Goal: Information Seeking & Learning: Learn about a topic

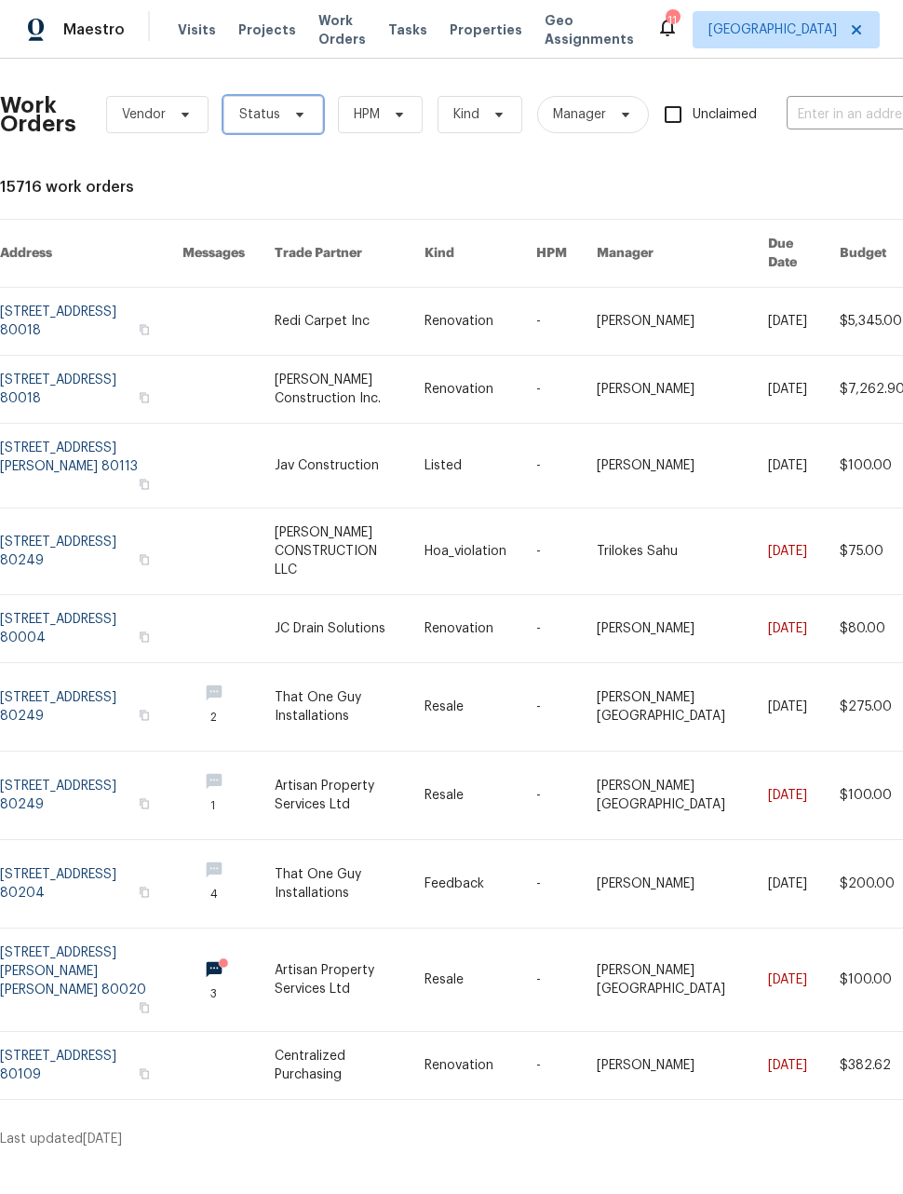
click at [268, 124] on span "Status" at bounding box center [274, 114] width 100 height 37
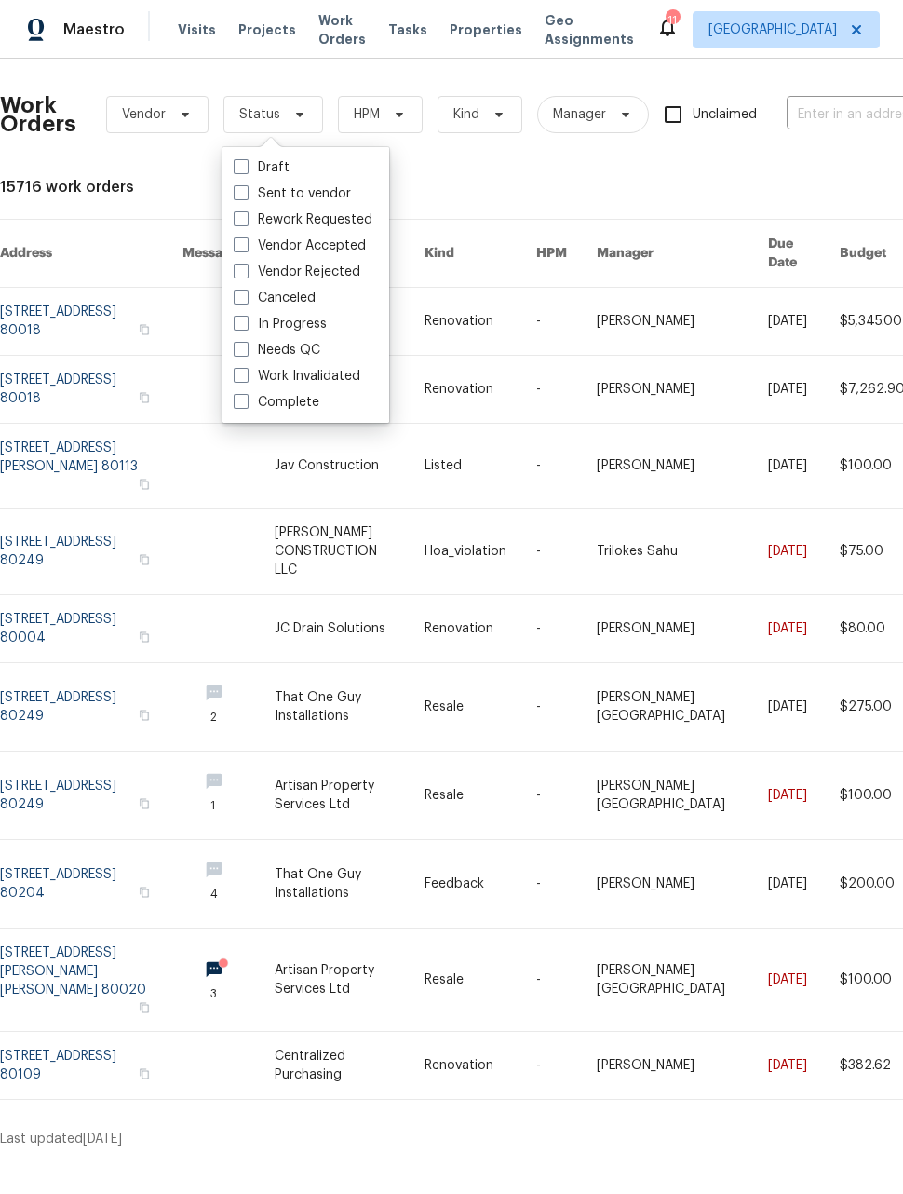
click at [234, 354] on span at bounding box center [241, 349] width 15 height 15
click at [234, 353] on input "Needs QC" at bounding box center [240, 347] width 12 height 12
checkbox input "true"
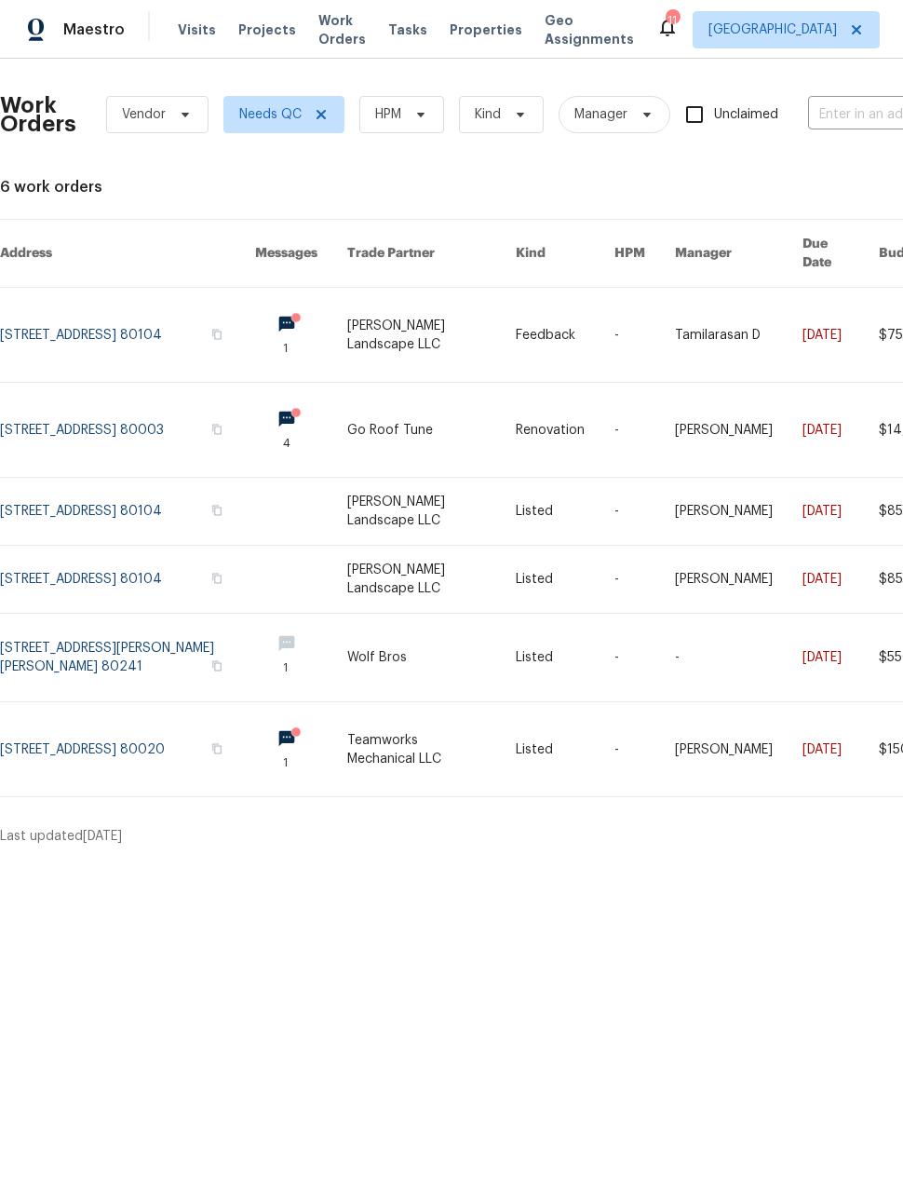
click at [285, 301] on link at bounding box center [301, 335] width 92 height 94
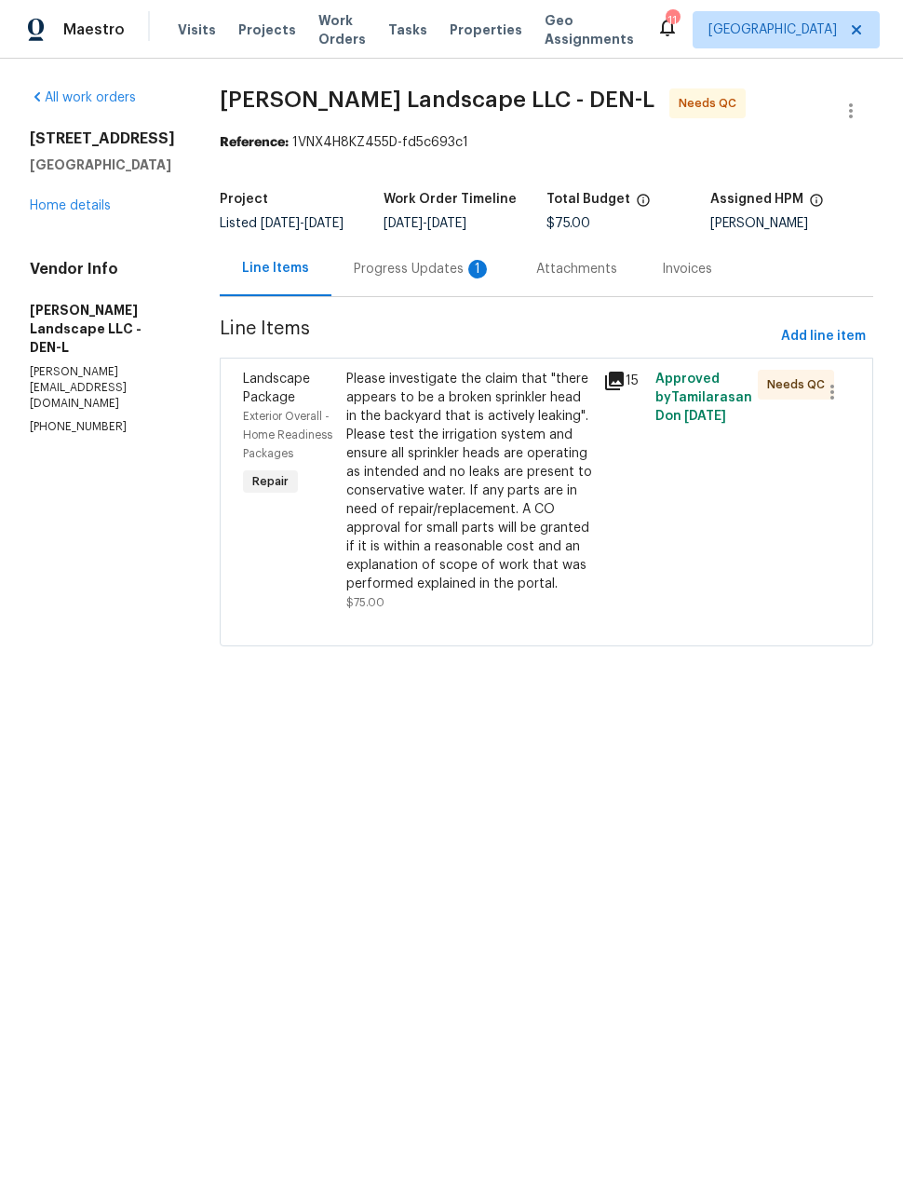
click at [464, 278] on div "Progress Updates 1" at bounding box center [423, 269] width 138 height 19
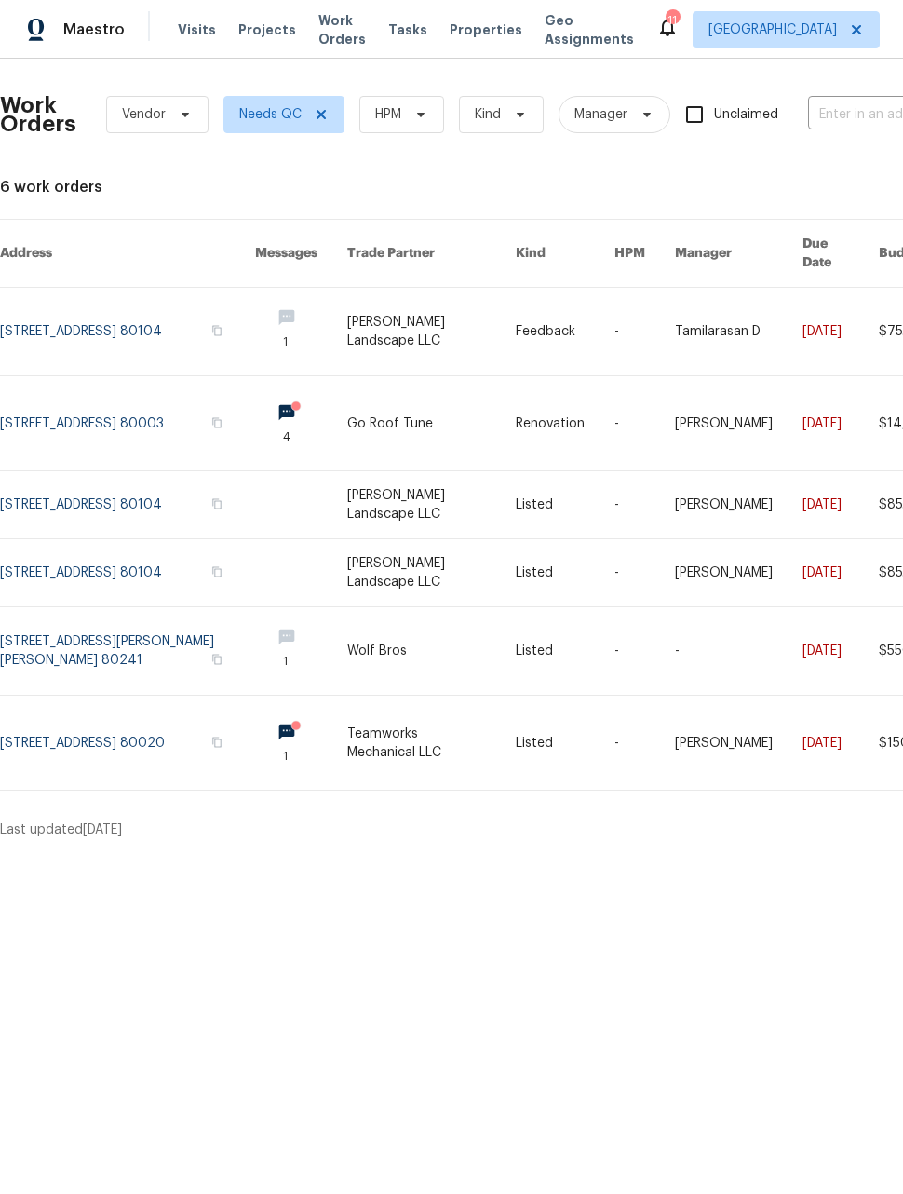
click at [319, 30] on span "Work Orders" at bounding box center [342, 29] width 47 height 37
click at [319, 33] on span "Work Orders" at bounding box center [342, 29] width 47 height 37
click at [75, 34] on span "Maestro" at bounding box center [93, 29] width 61 height 19
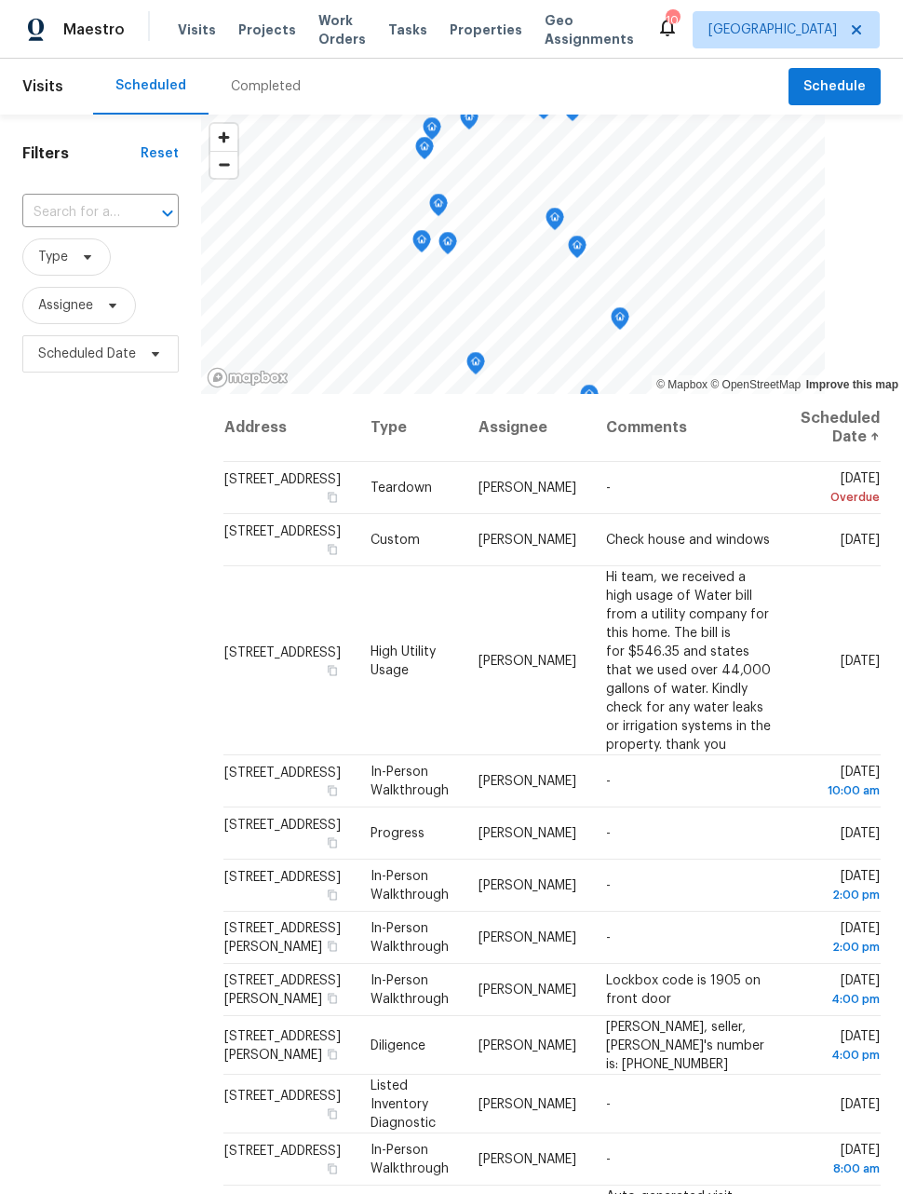
click at [323, 33] on span "Work Orders" at bounding box center [342, 29] width 47 height 37
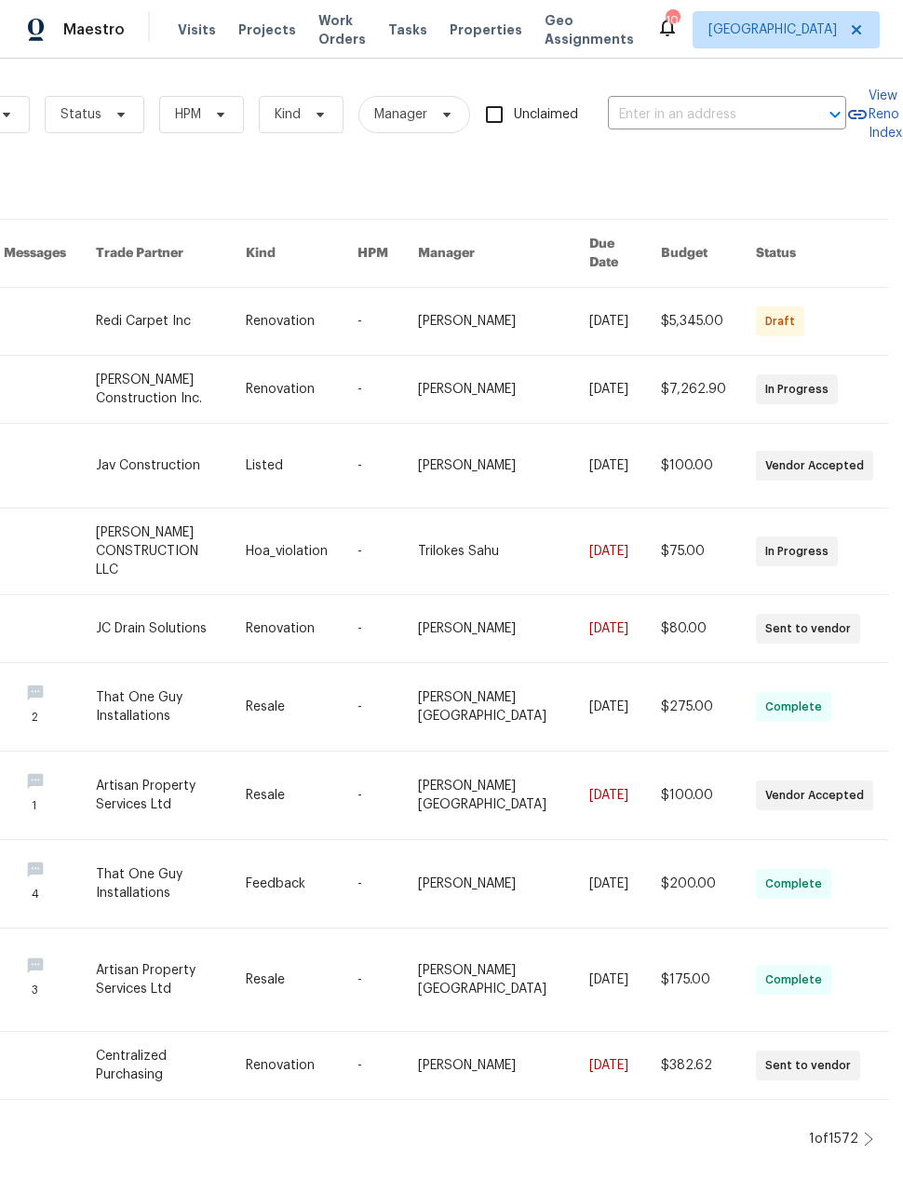
scroll to position [0, 180]
click at [855, 1130] on div "1 of 1572" at bounding box center [833, 1139] width 49 height 19
click at [859, 1130] on div "1 of 1572" at bounding box center [839, 1139] width 70 height 19
click at [872, 1132] on icon at bounding box center [868, 1139] width 9 height 15
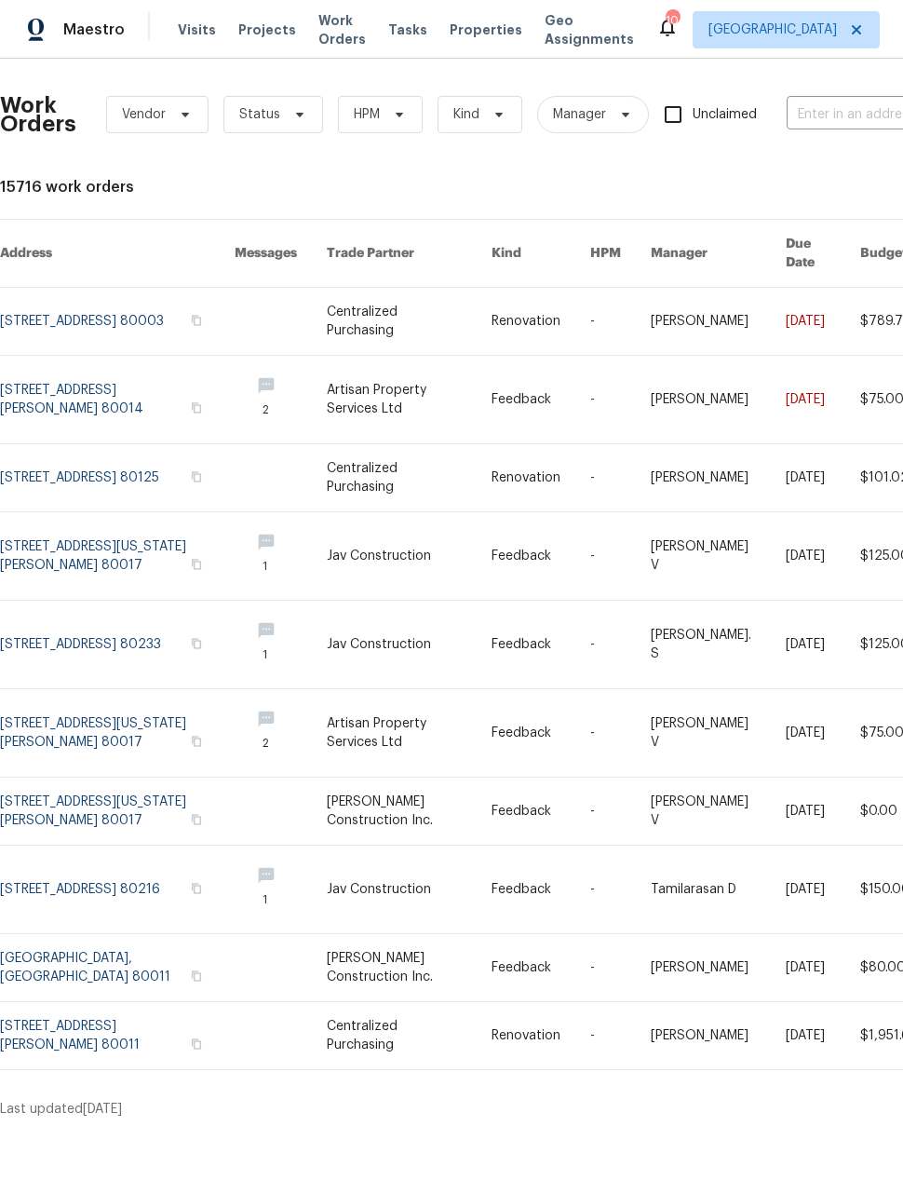
scroll to position [0, 0]
click at [284, 369] on link at bounding box center [281, 400] width 92 height 88
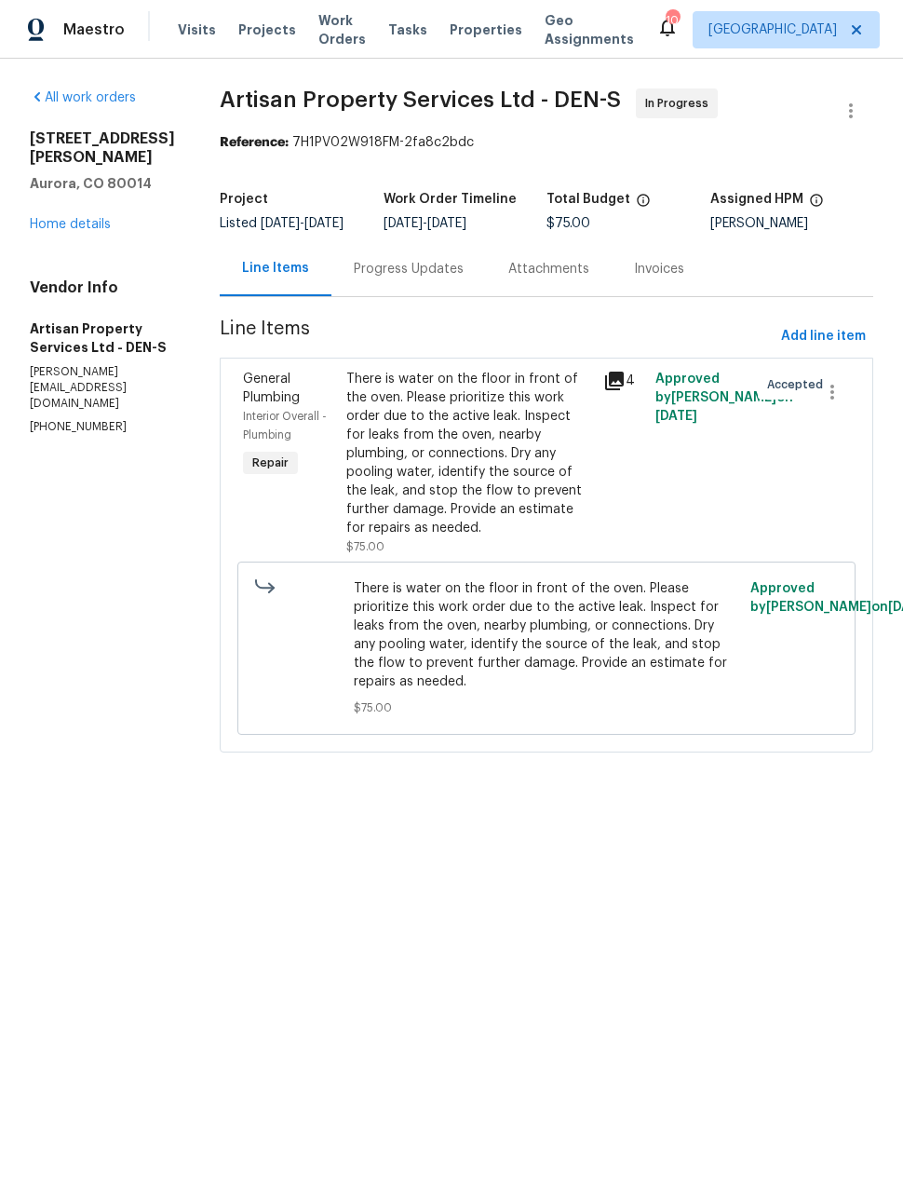
click at [354, 278] on div "Progress Updates" at bounding box center [409, 269] width 110 height 19
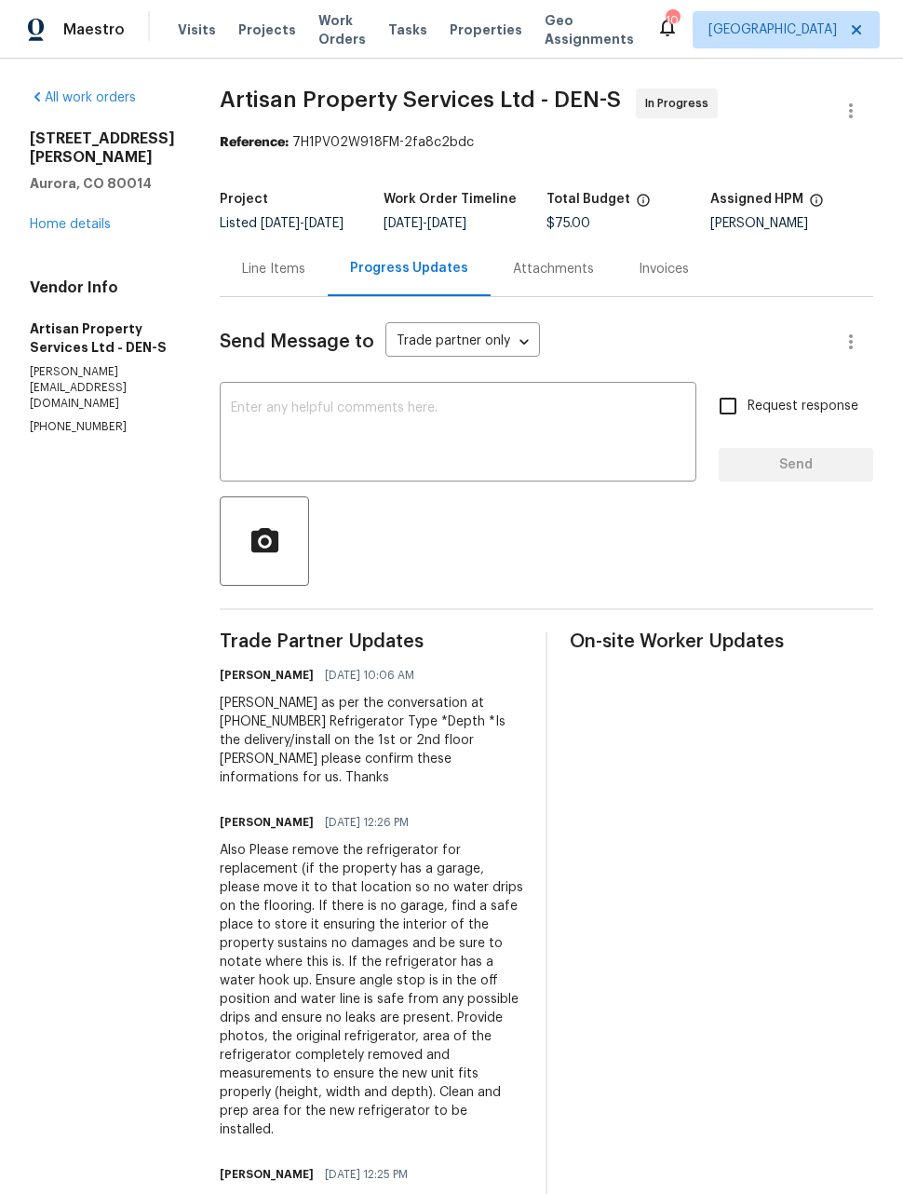
click at [75, 32] on span "Maestro" at bounding box center [93, 29] width 61 height 19
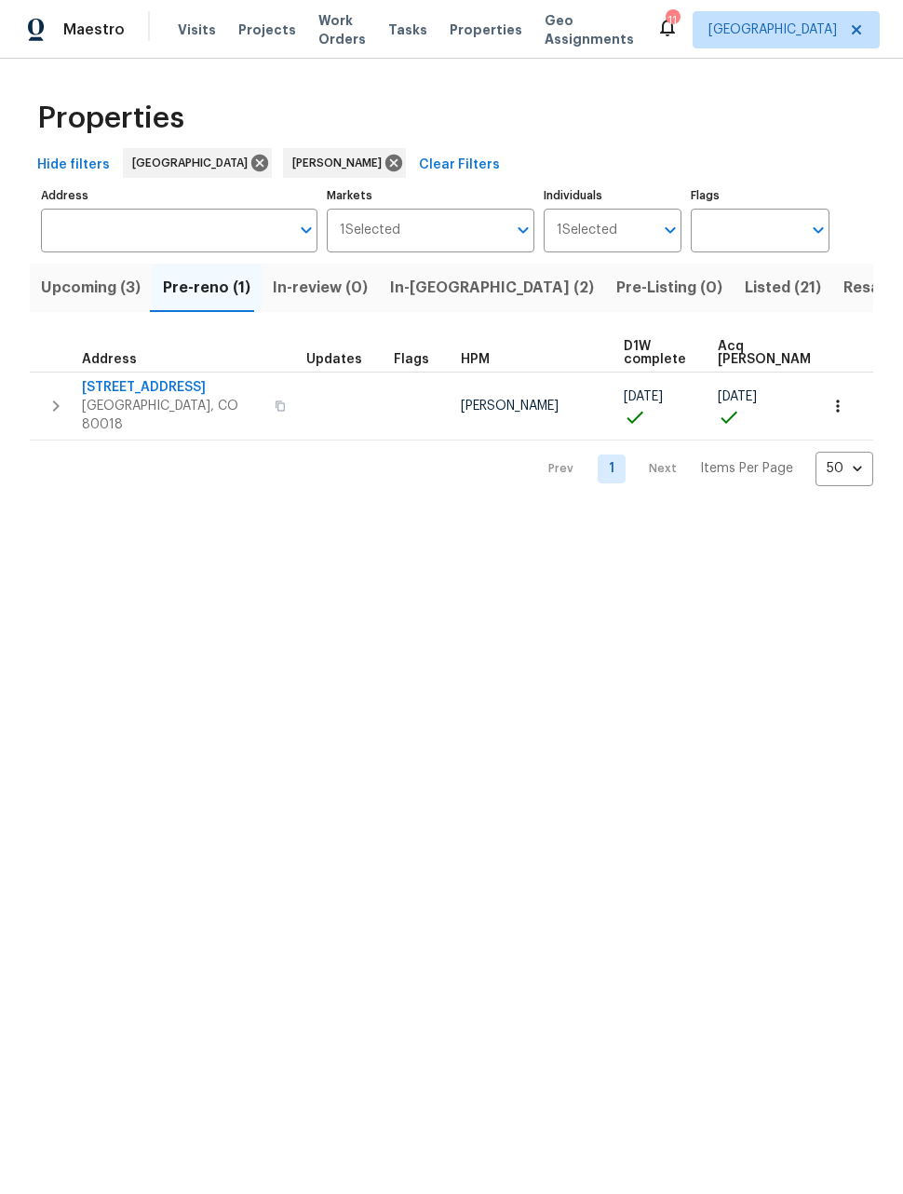
click at [844, 289] on span "Resale (13)" at bounding box center [883, 288] width 79 height 26
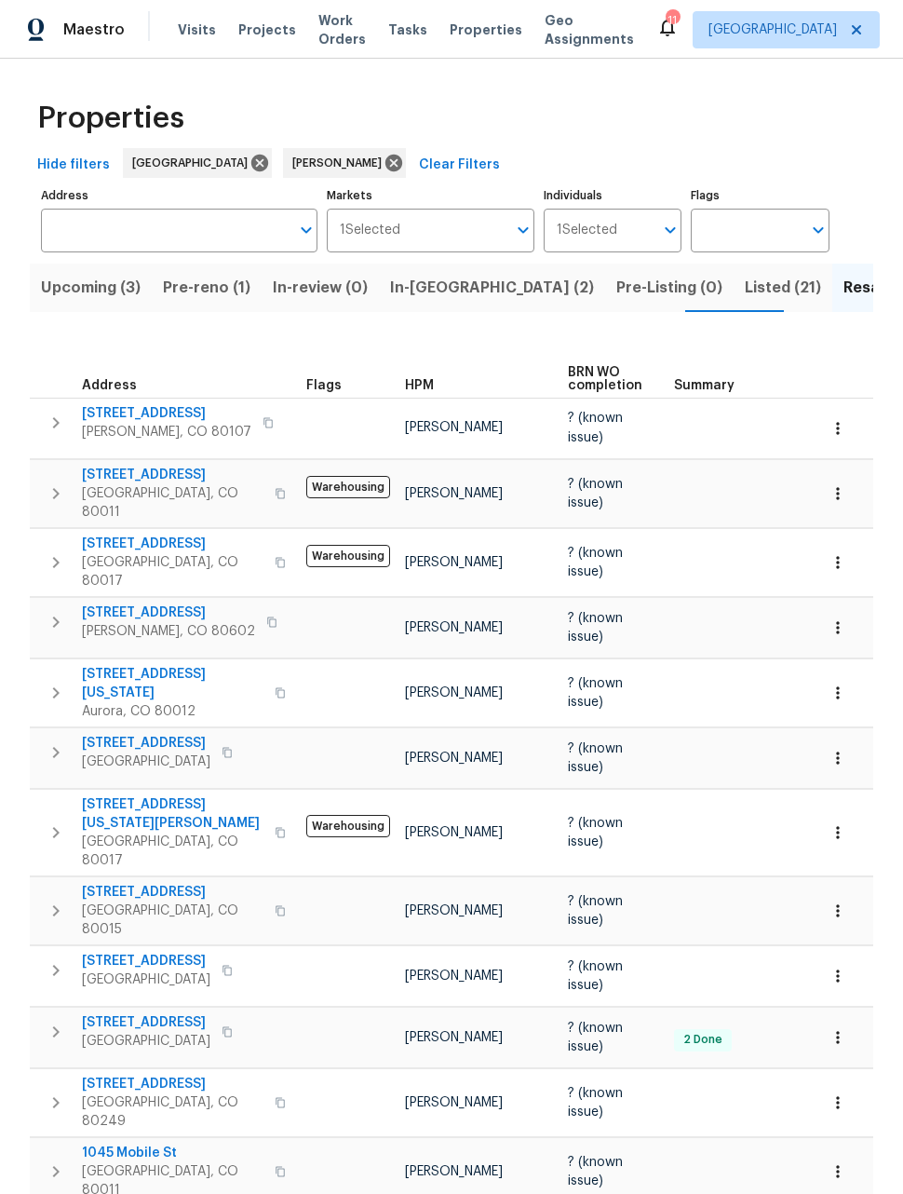
click at [837, 823] on icon "button" at bounding box center [838, 832] width 19 height 19
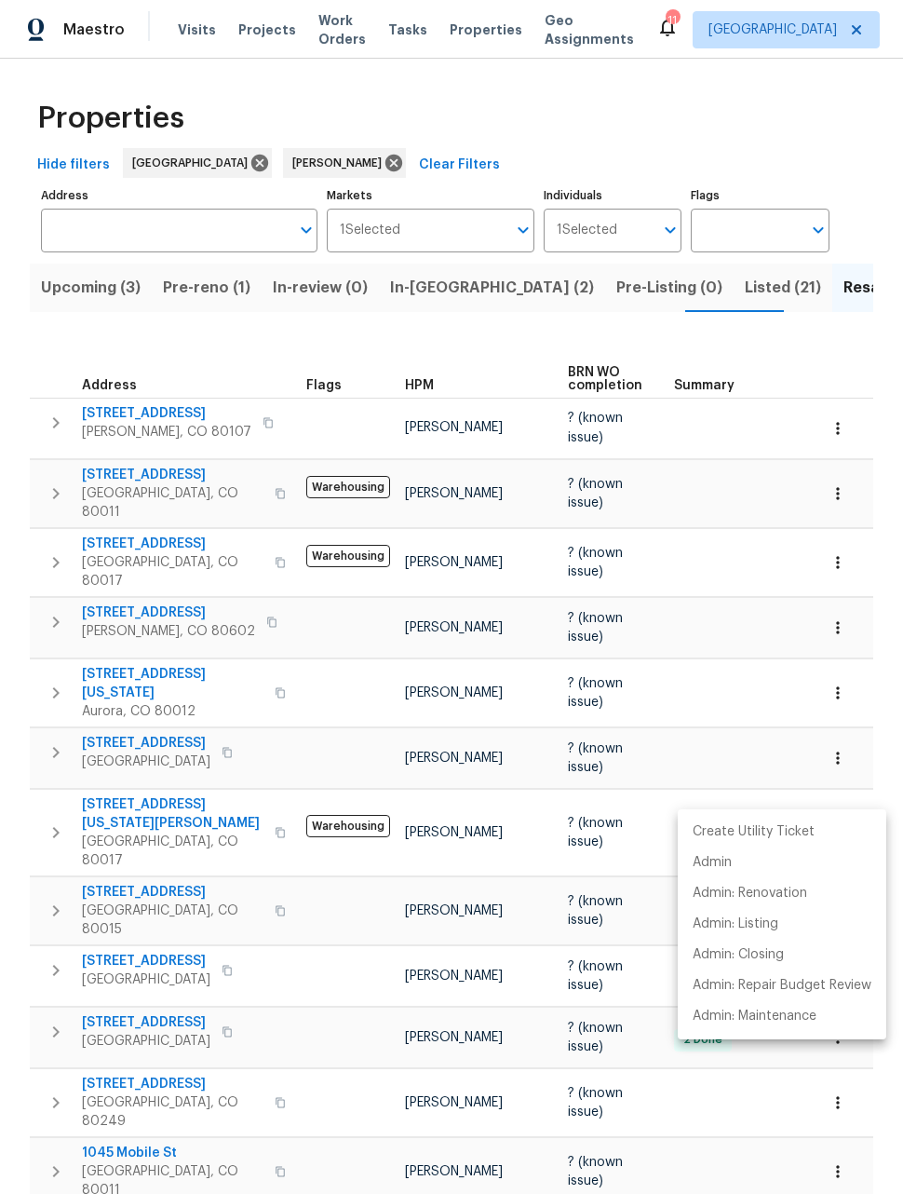
click at [745, 778] on div at bounding box center [451, 597] width 903 height 1194
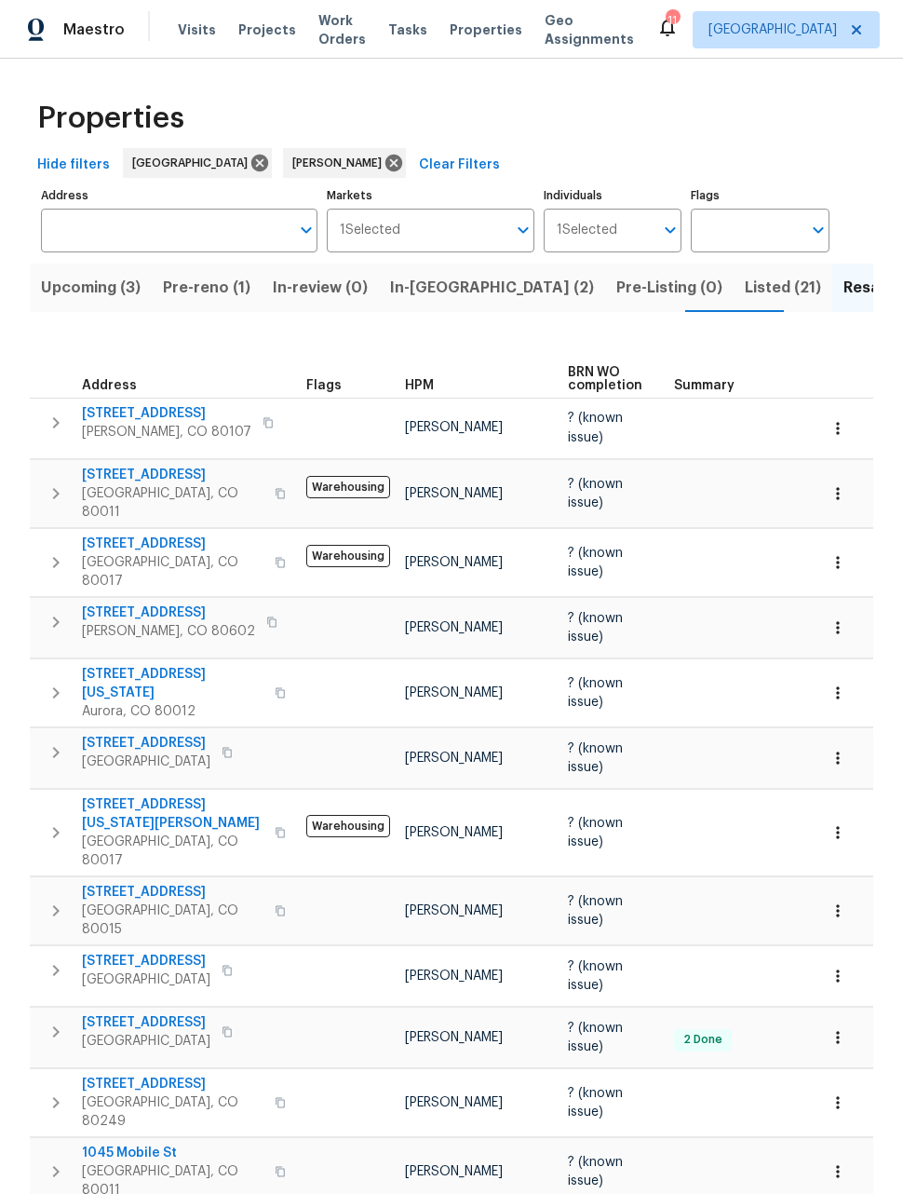
click at [155, 795] on span "[STREET_ADDRESS][US_STATE][PERSON_NAME]" at bounding box center [173, 813] width 182 height 37
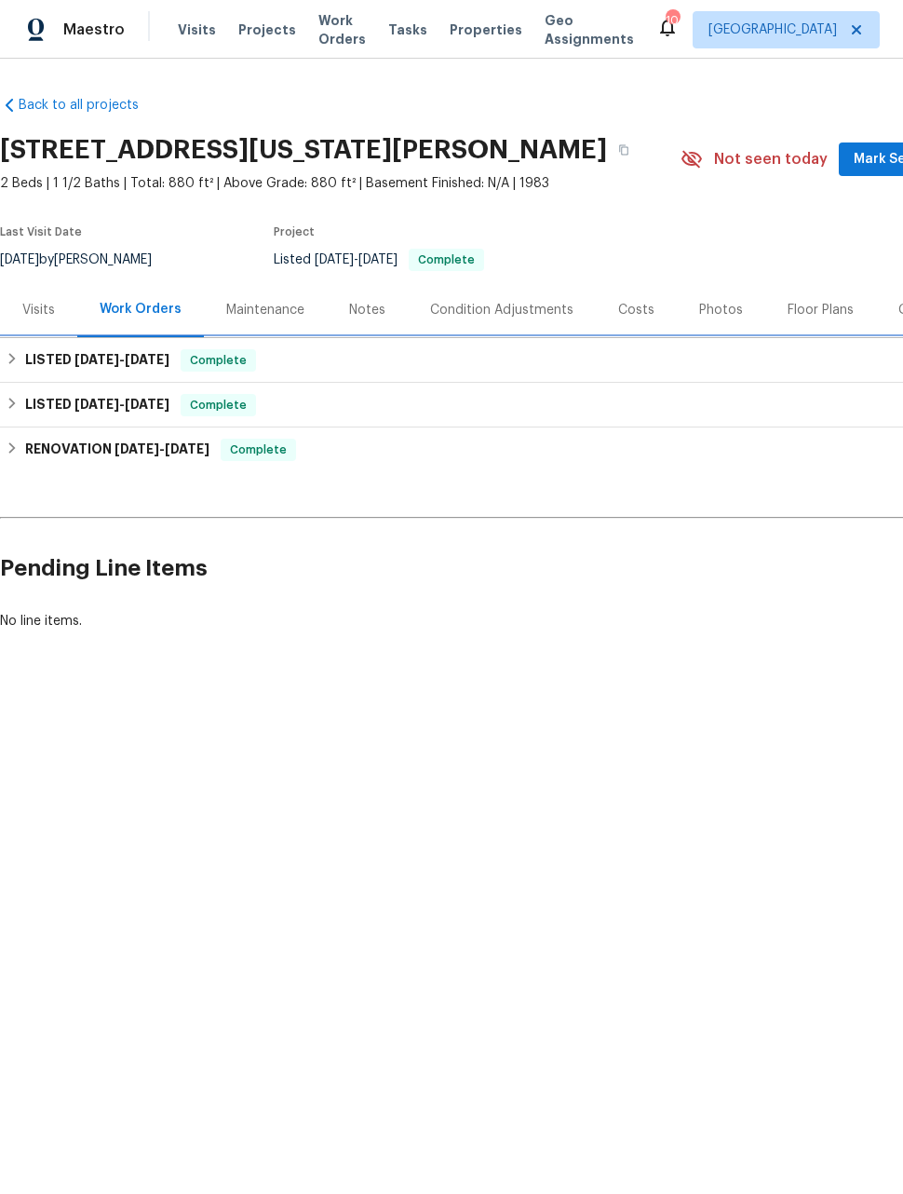
click at [31, 353] on h6 "LISTED [DATE] - [DATE]" at bounding box center [97, 360] width 144 height 22
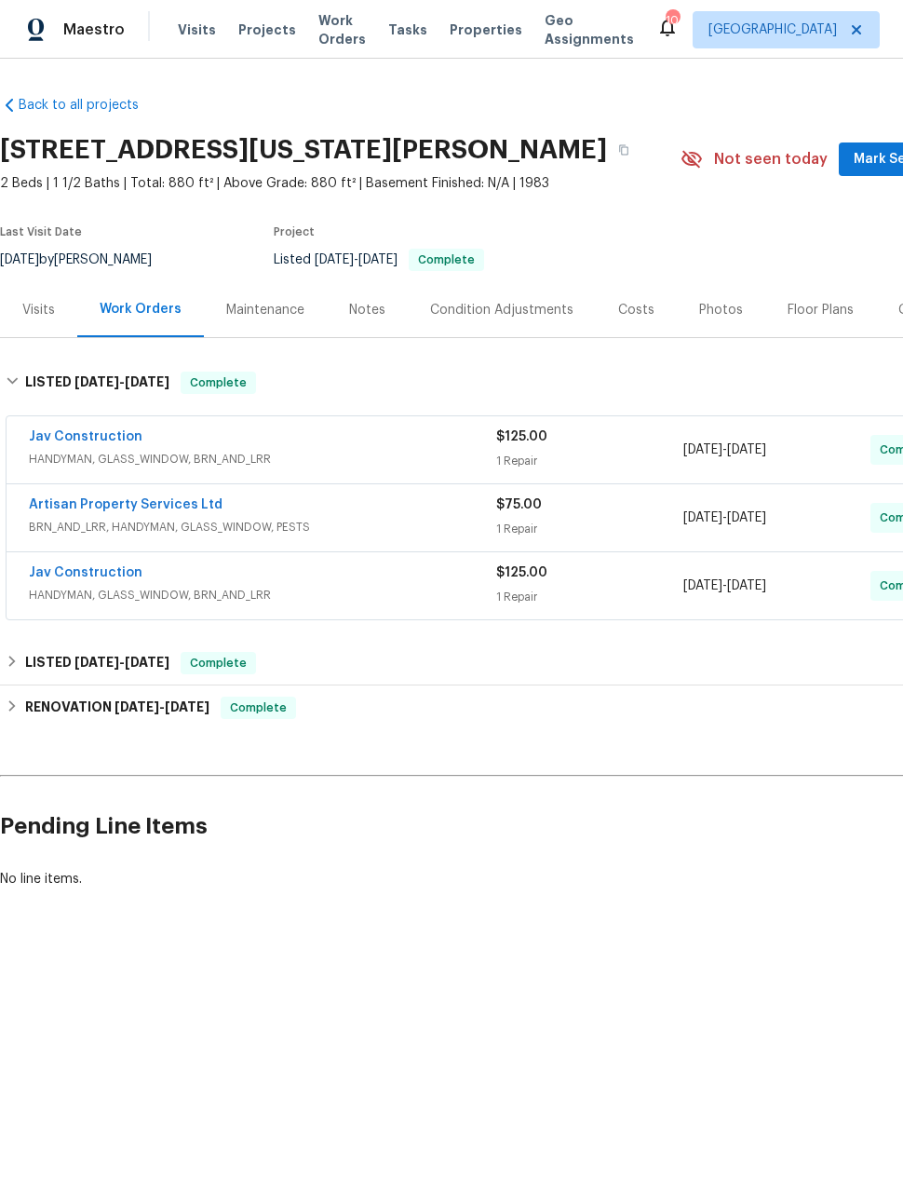
click at [73, 439] on link "Jav Construction" at bounding box center [86, 436] width 114 height 13
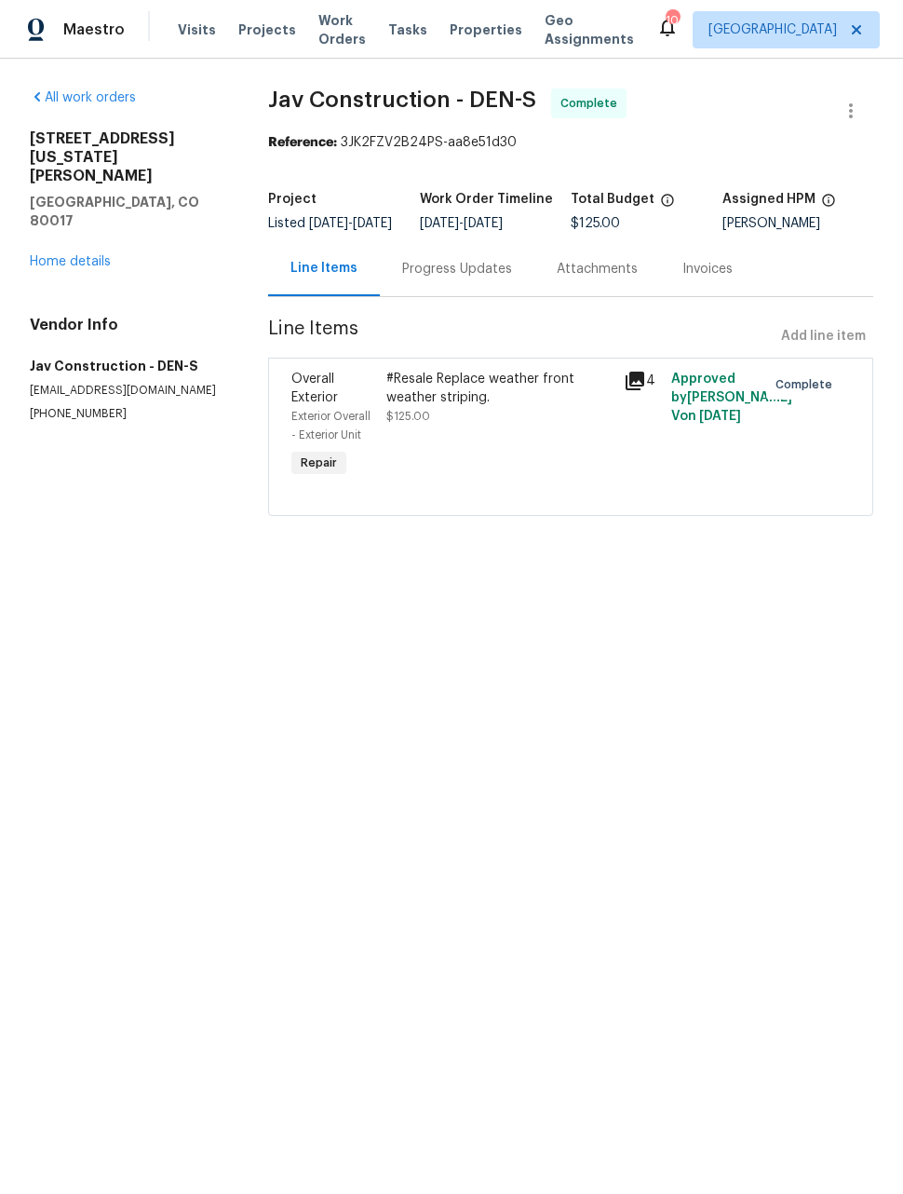
click at [91, 91] on link "All work orders" at bounding box center [83, 97] width 106 height 13
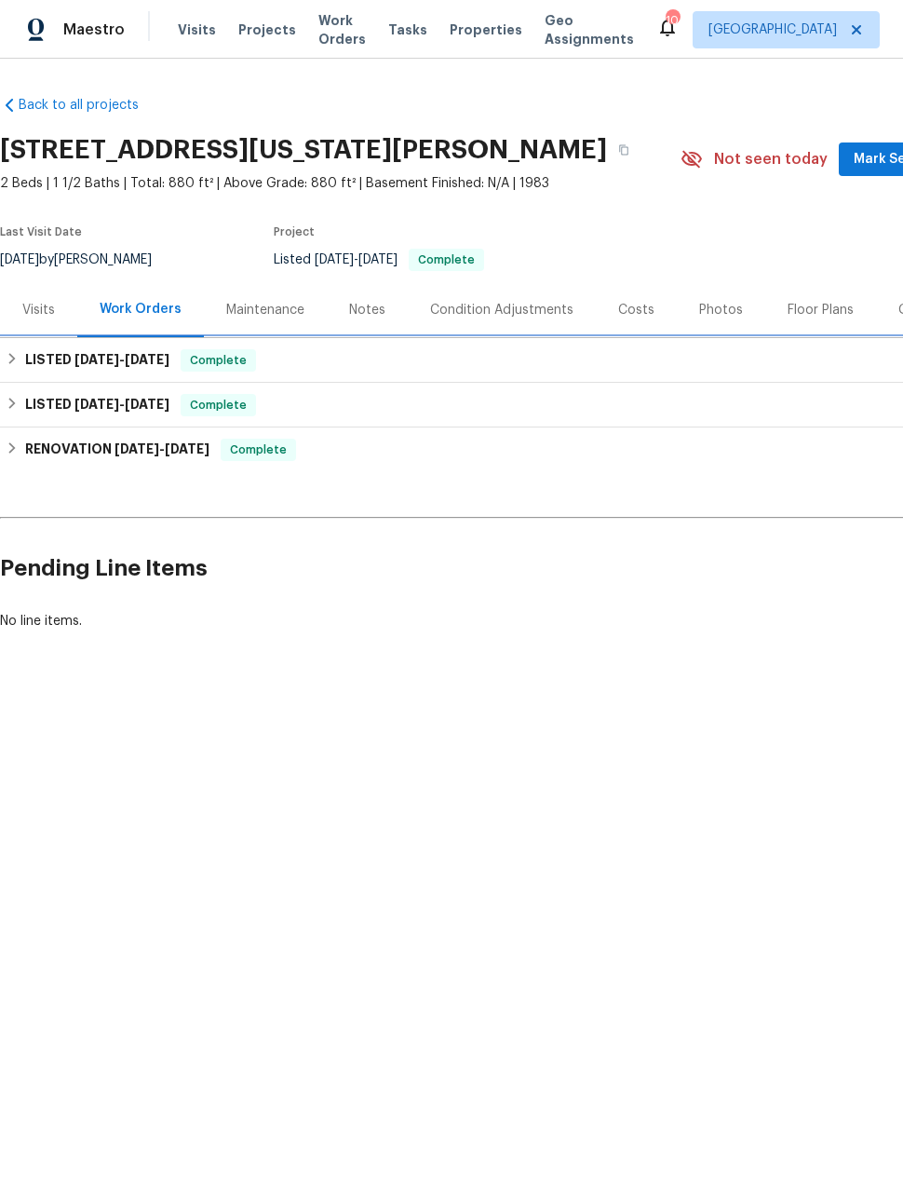
click at [30, 360] on h6 "LISTED [DATE] - [DATE]" at bounding box center [97, 360] width 144 height 22
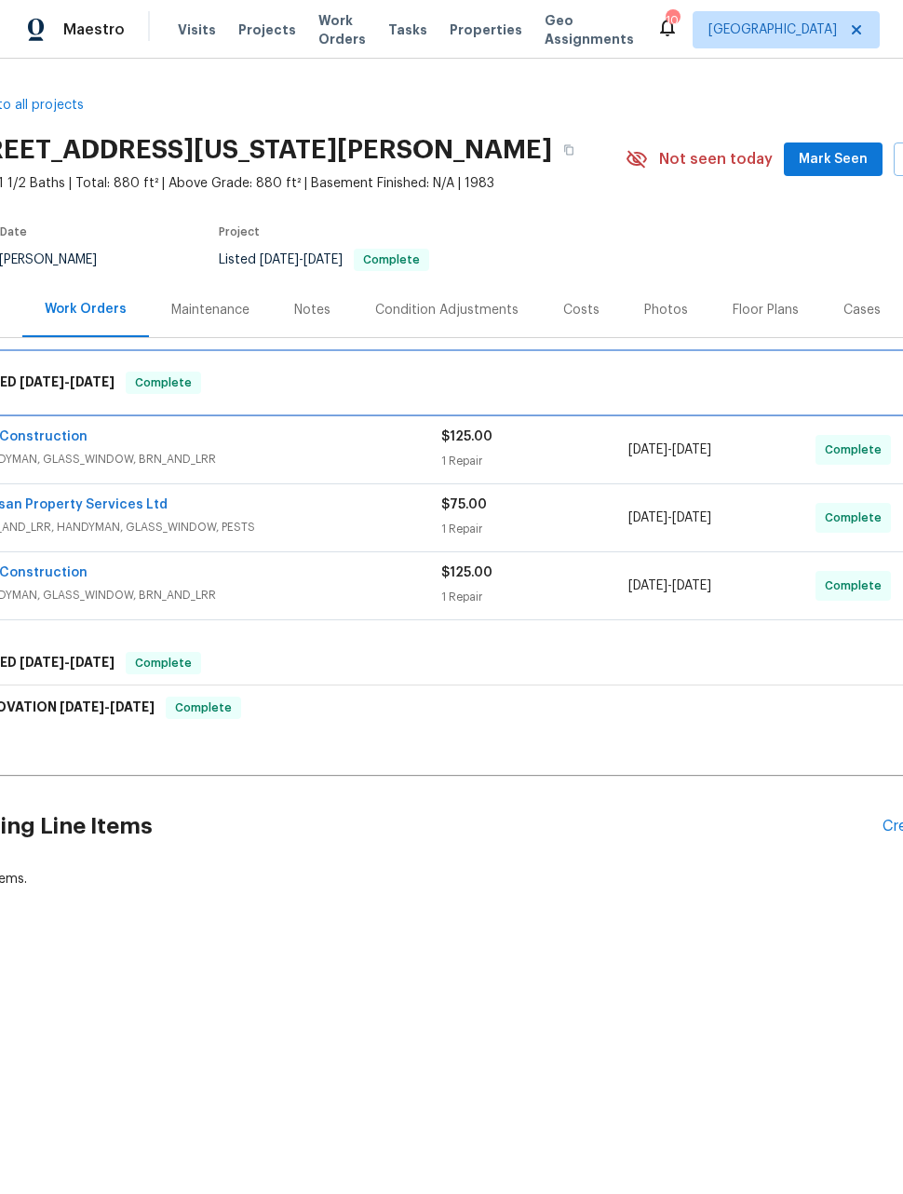
scroll to position [0, 52]
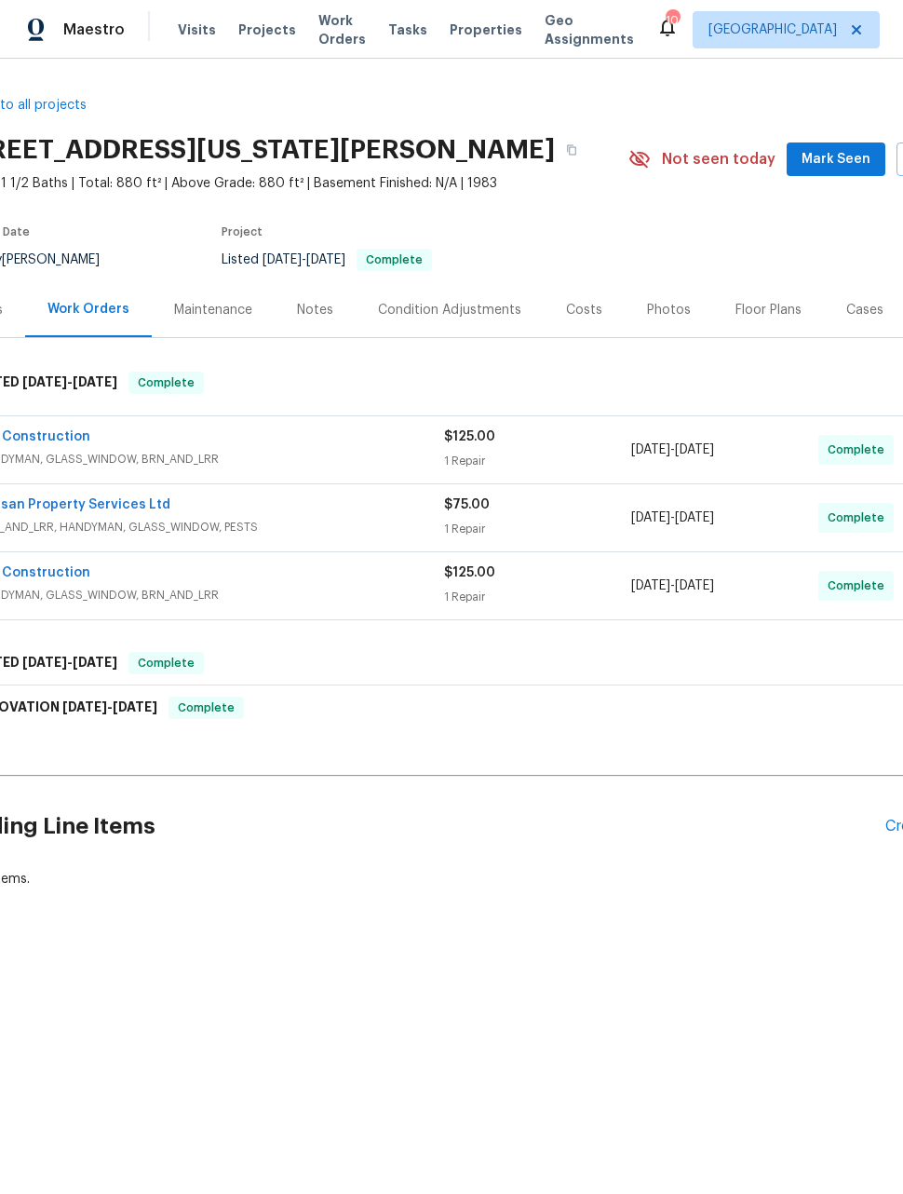
click at [90, 509] on link "Artisan Property Services Ltd" at bounding box center [74, 504] width 194 height 13
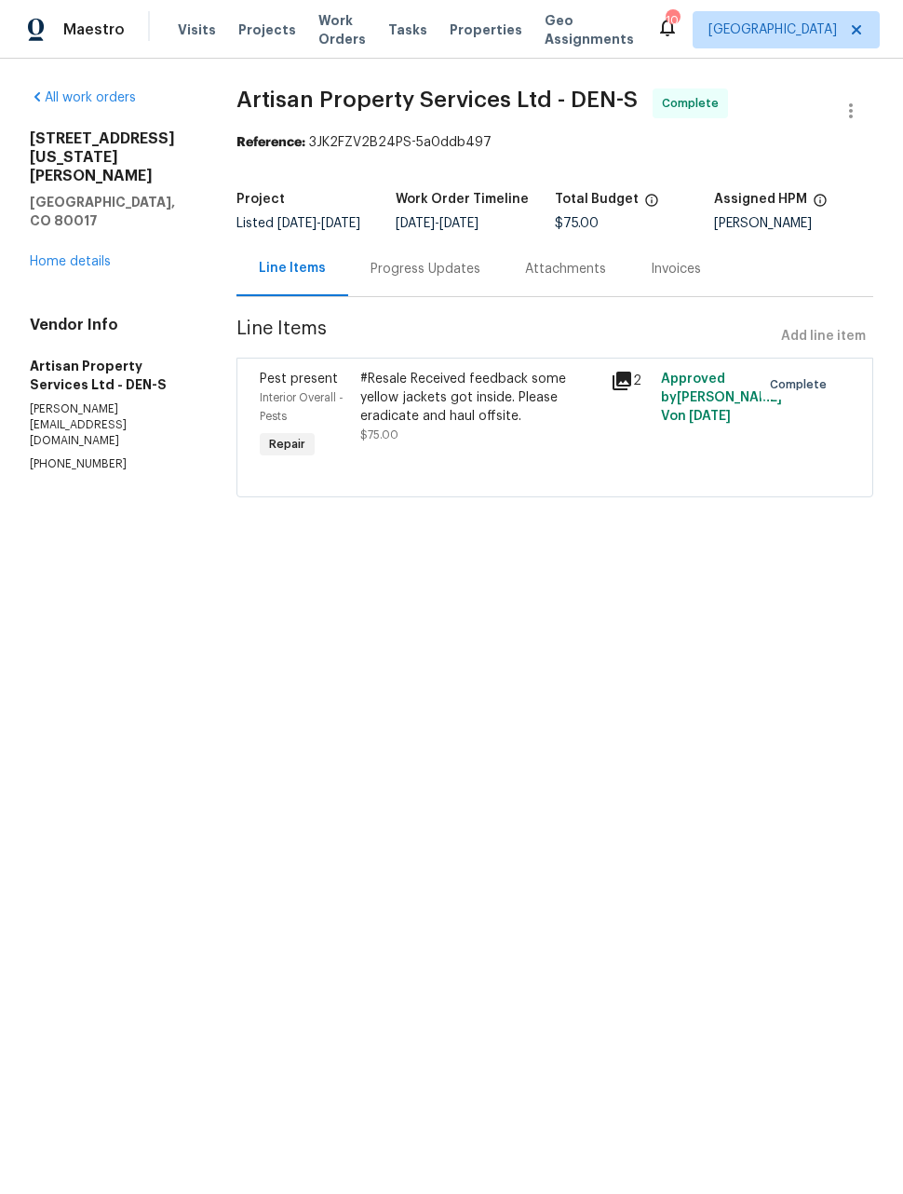
click at [64, 255] on link "Home details" at bounding box center [70, 261] width 81 height 13
